Goal: Use online tool/utility

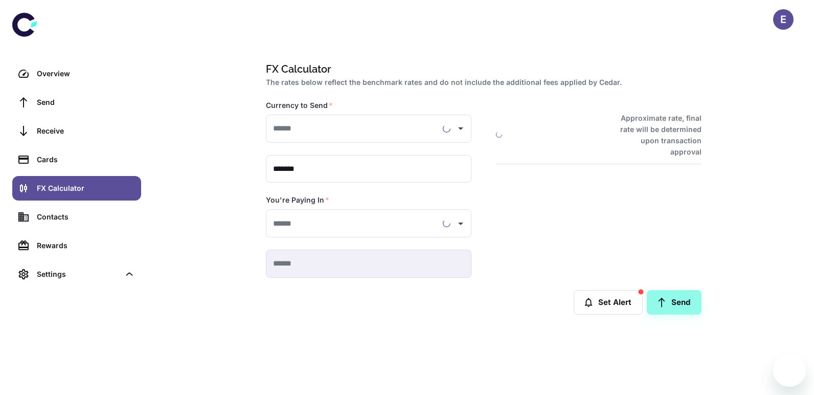
type input "**********"
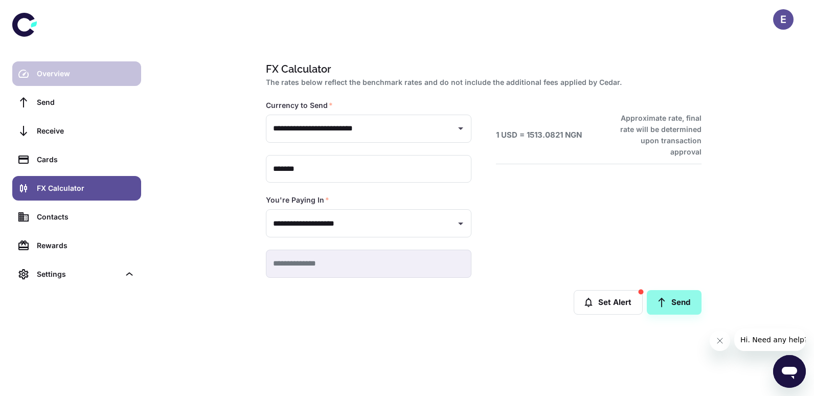
click at [67, 75] on div "Overview" at bounding box center [86, 73] width 98 height 11
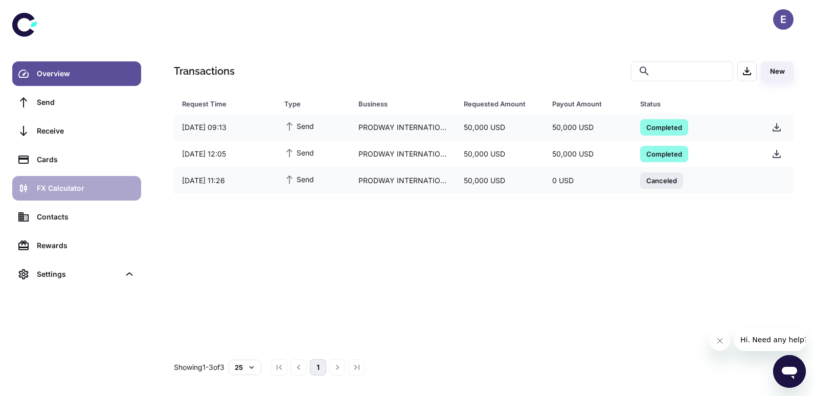
click at [78, 187] on div "FX Calculator" at bounding box center [86, 188] width 98 height 11
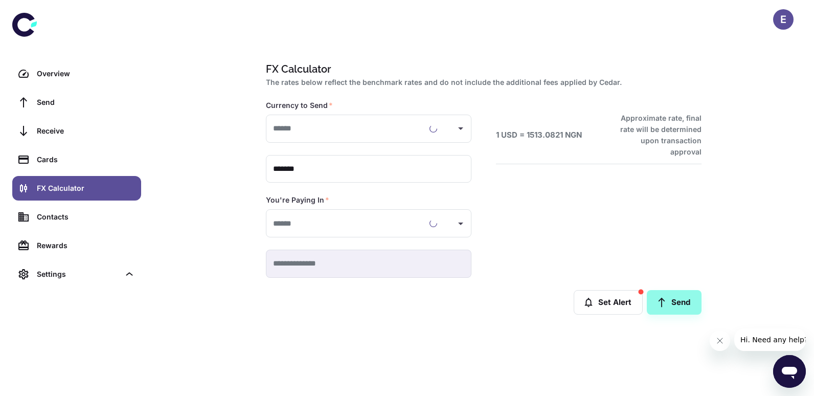
type input "**********"
